Goal: Find specific page/section: Find specific page/section

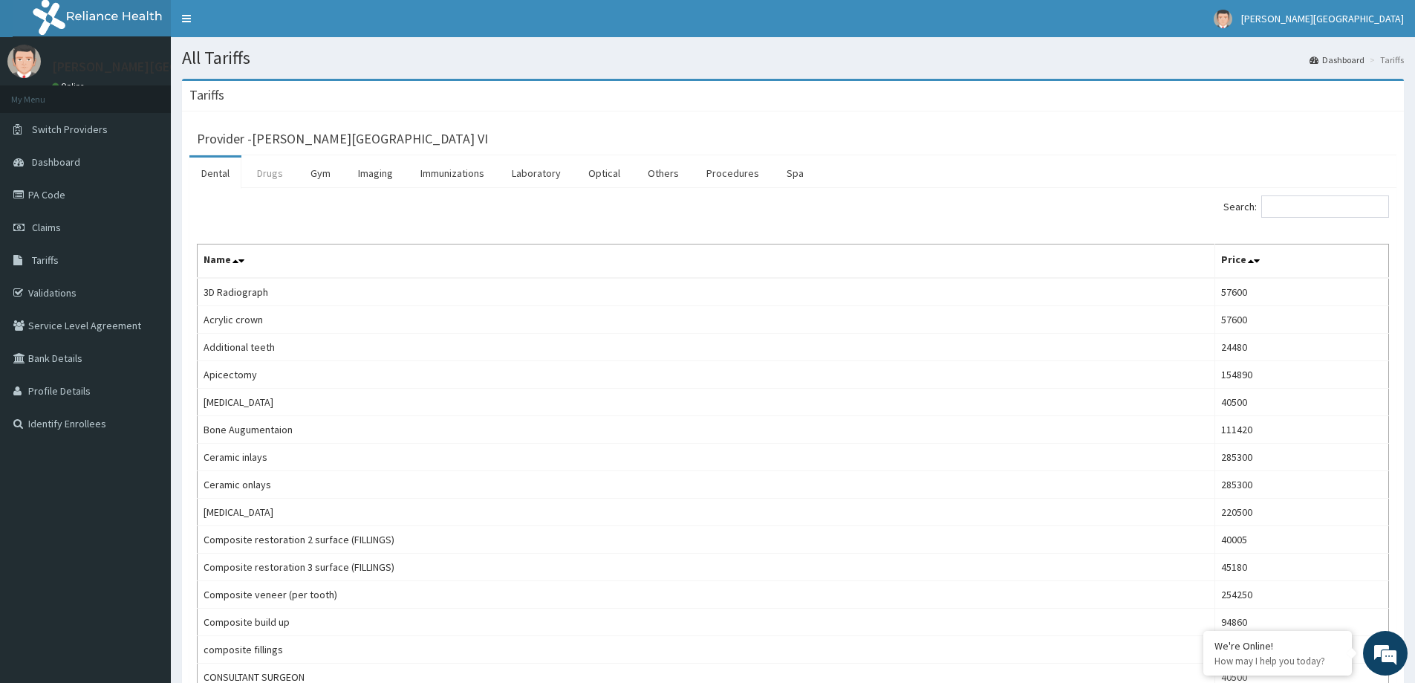
click at [278, 172] on link "Drugs" at bounding box center [270, 173] width 50 height 31
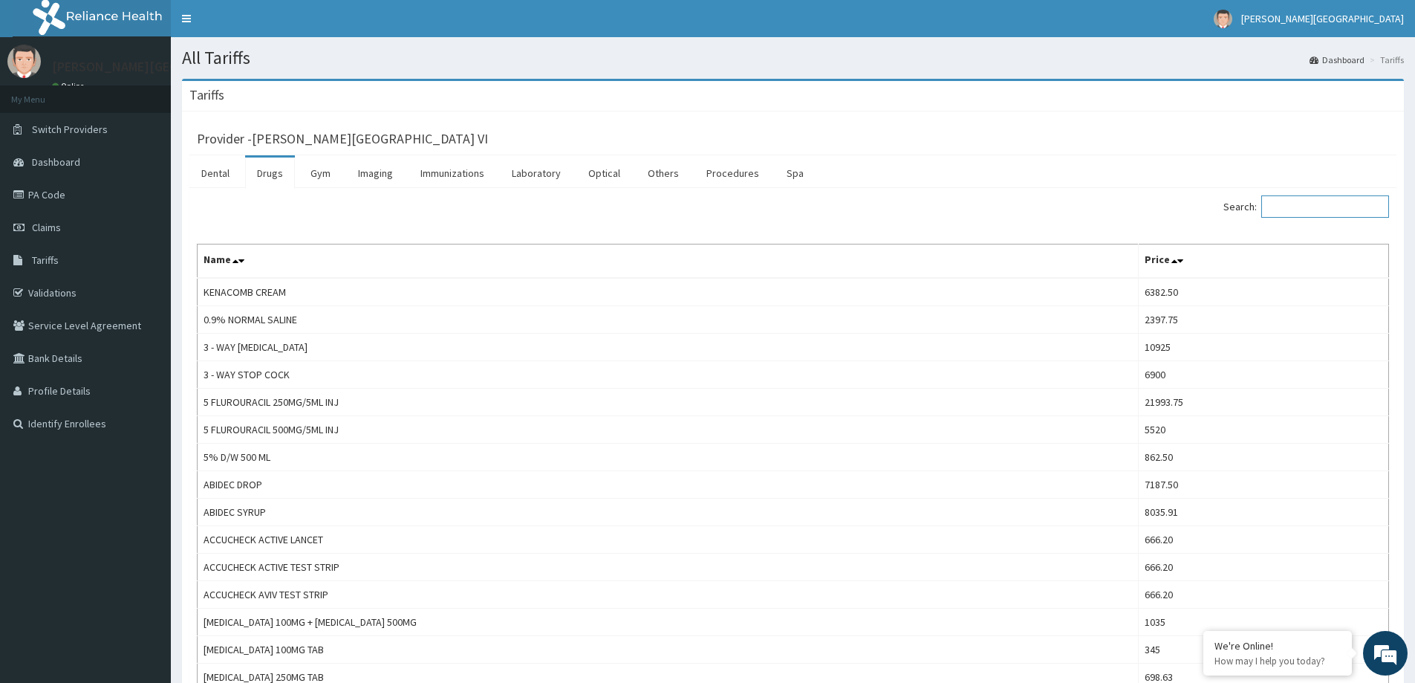
click at [1334, 210] on input "Search:" at bounding box center [1326, 206] width 128 height 22
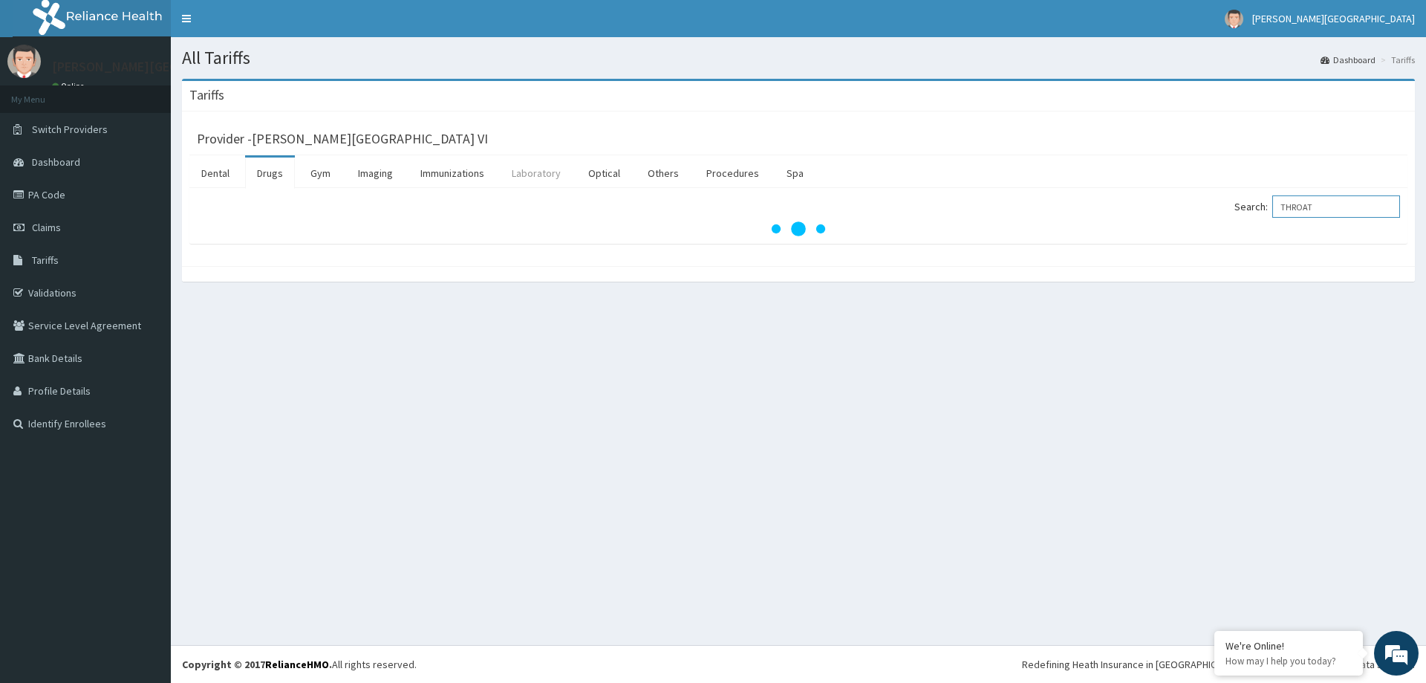
type input "THROAT"
click at [538, 174] on link "Laboratory" at bounding box center [536, 173] width 73 height 31
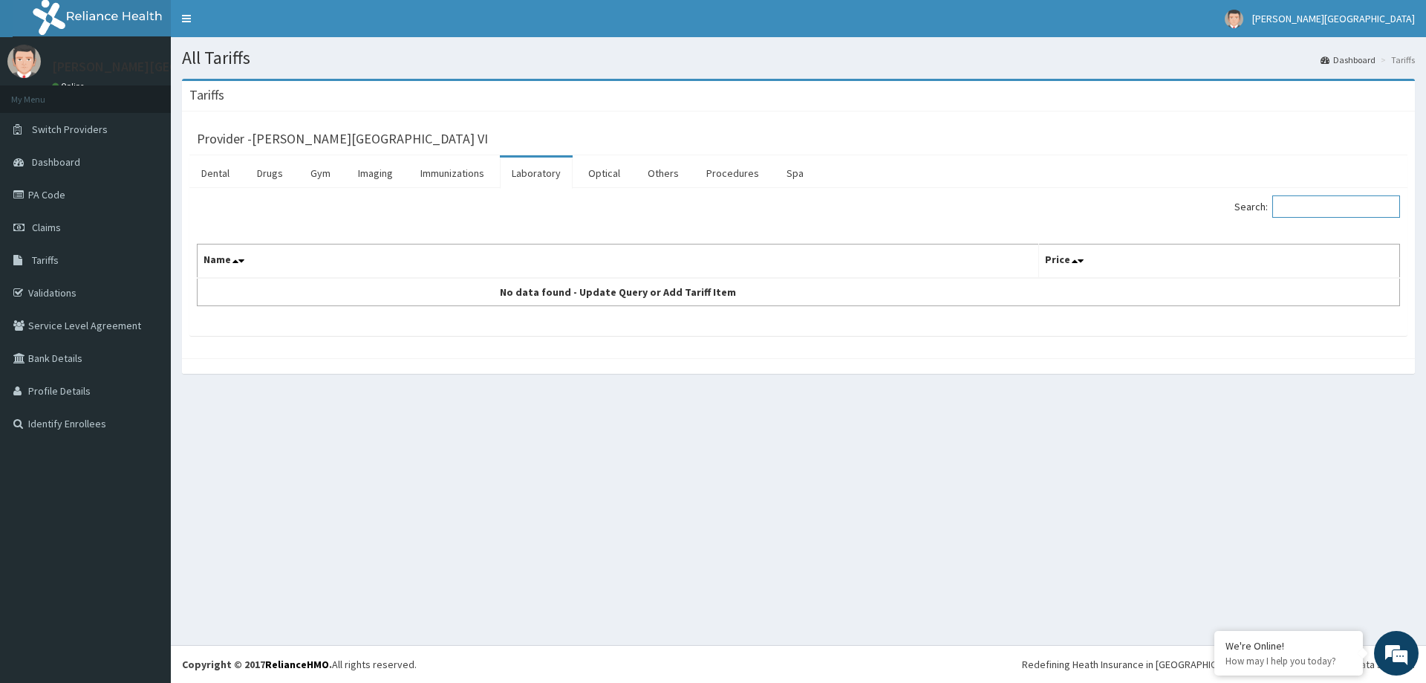
click at [1322, 204] on input "Search:" at bounding box center [1337, 206] width 128 height 22
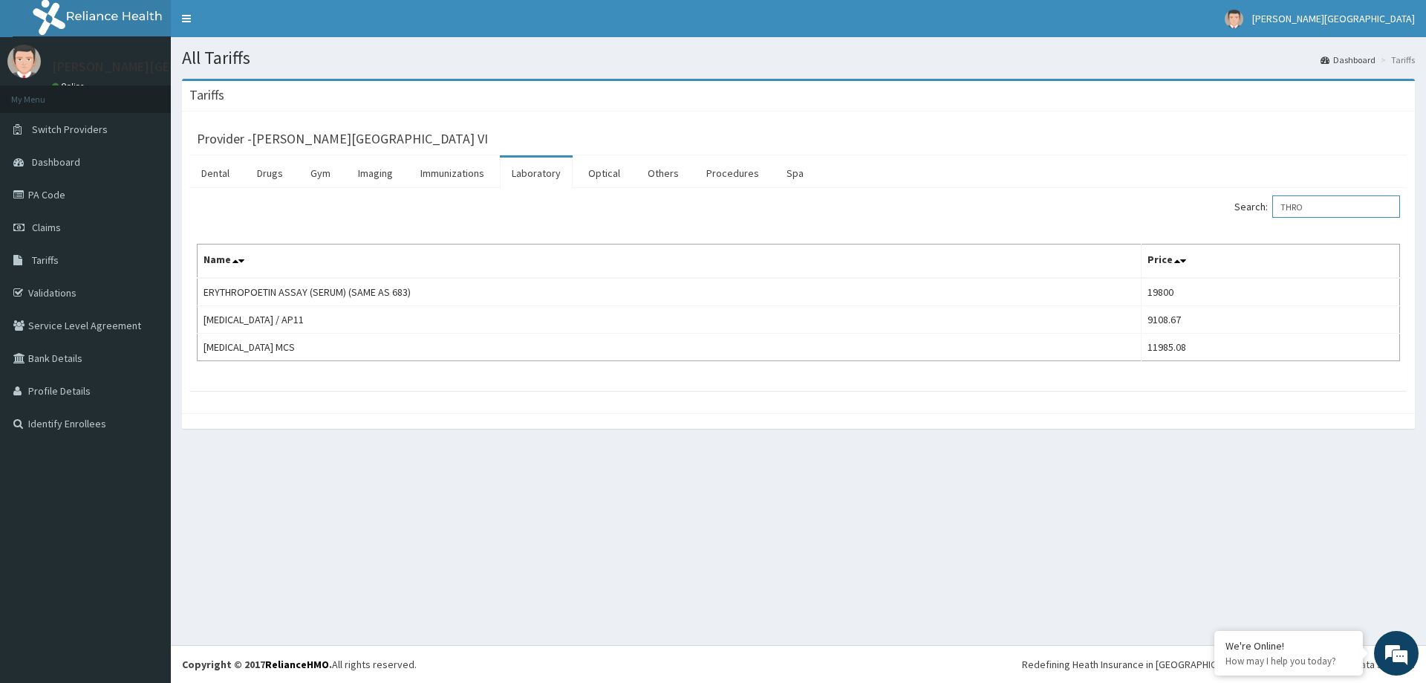
type input "THRO"
click at [39, 191] on link "PA Code" at bounding box center [85, 194] width 171 height 33
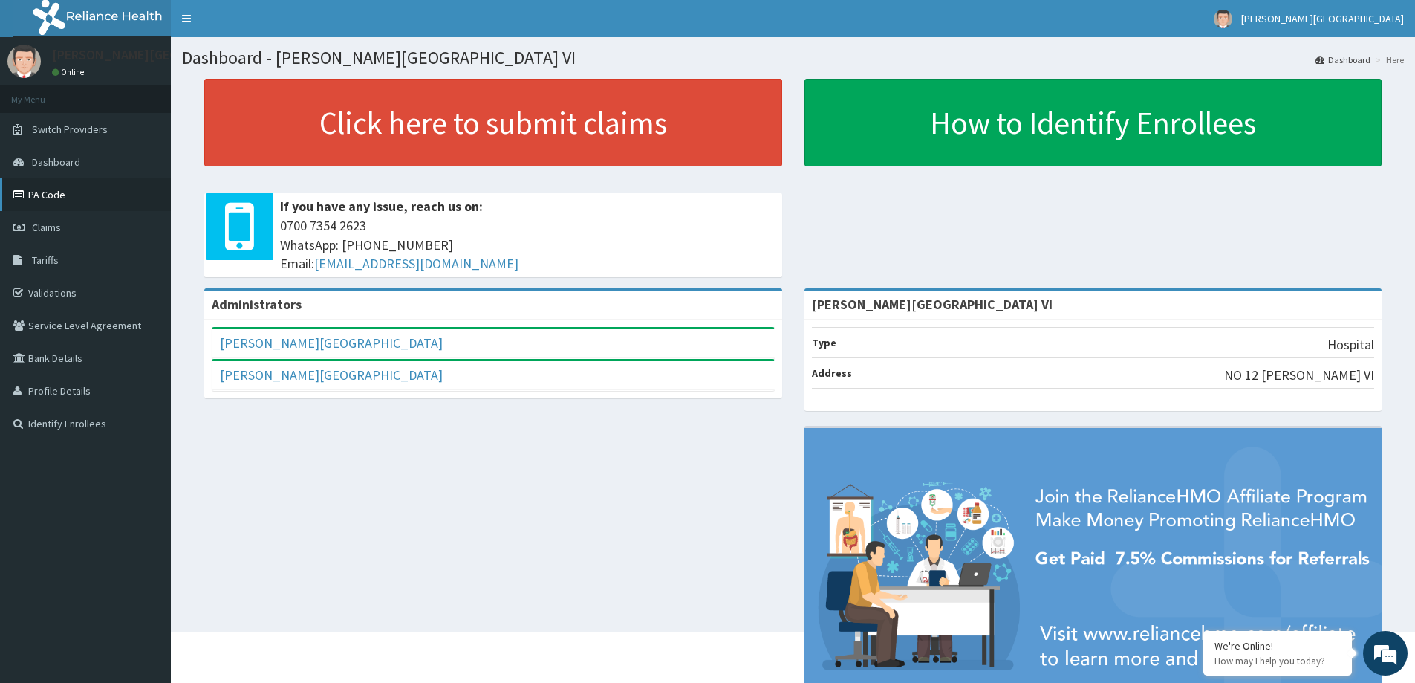
click at [34, 195] on link "PA Code" at bounding box center [85, 194] width 171 height 33
